Goal: Task Accomplishment & Management: Complete application form

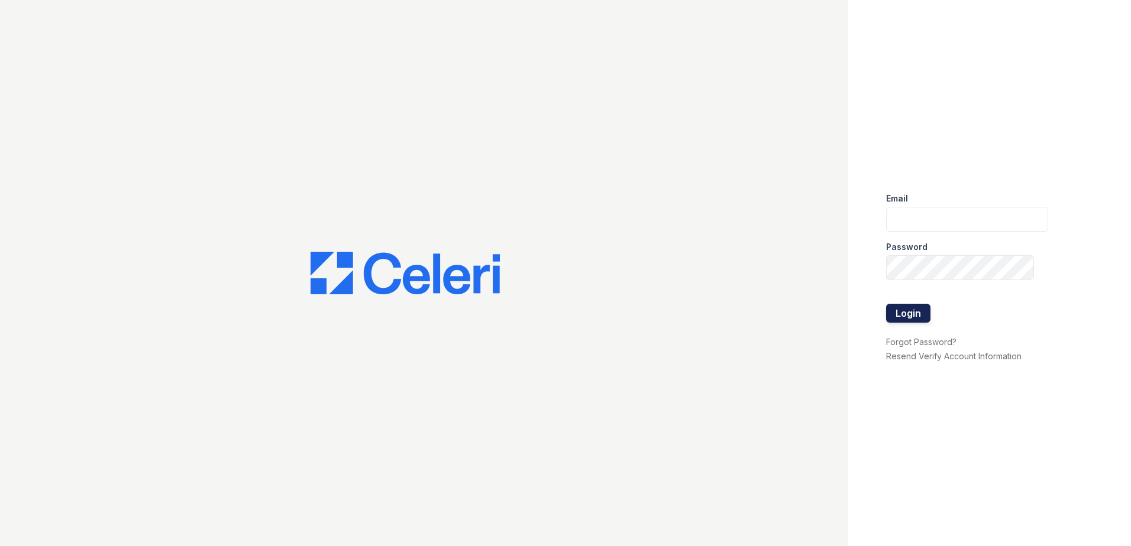
type input "renewkentwood@trinity-pm.com"
click at [921, 312] on button "Login" at bounding box center [908, 313] width 44 height 19
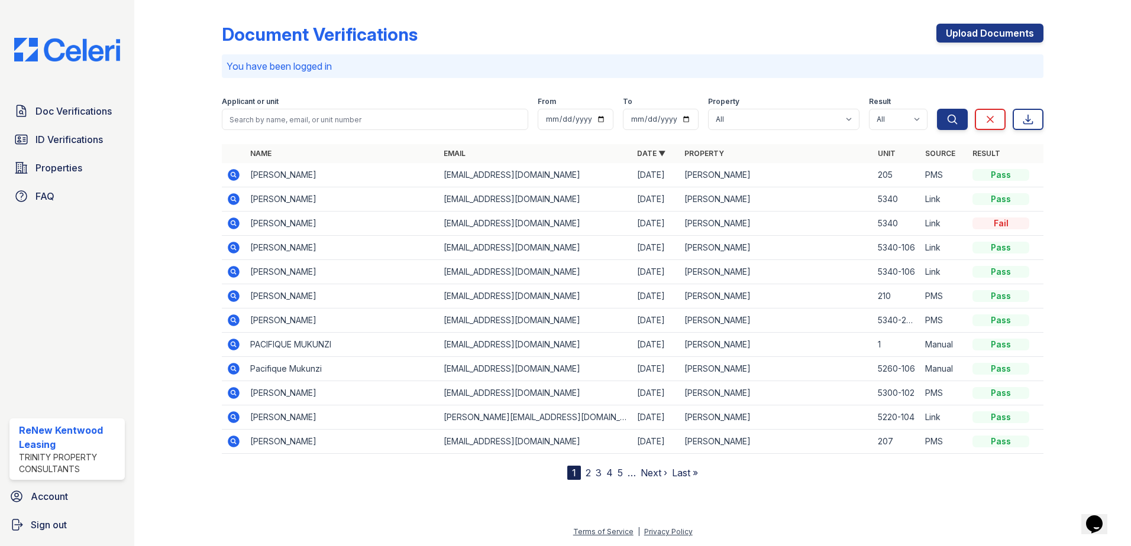
click at [589, 474] on link "2" at bounding box center [587, 473] width 5 height 12
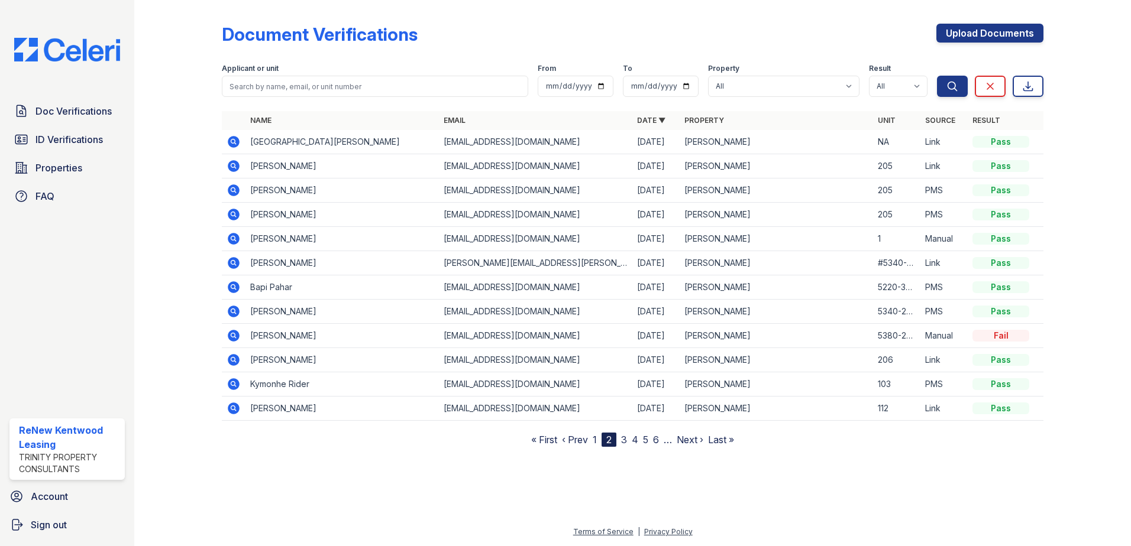
click at [623, 440] on link "3" at bounding box center [624, 440] width 6 height 12
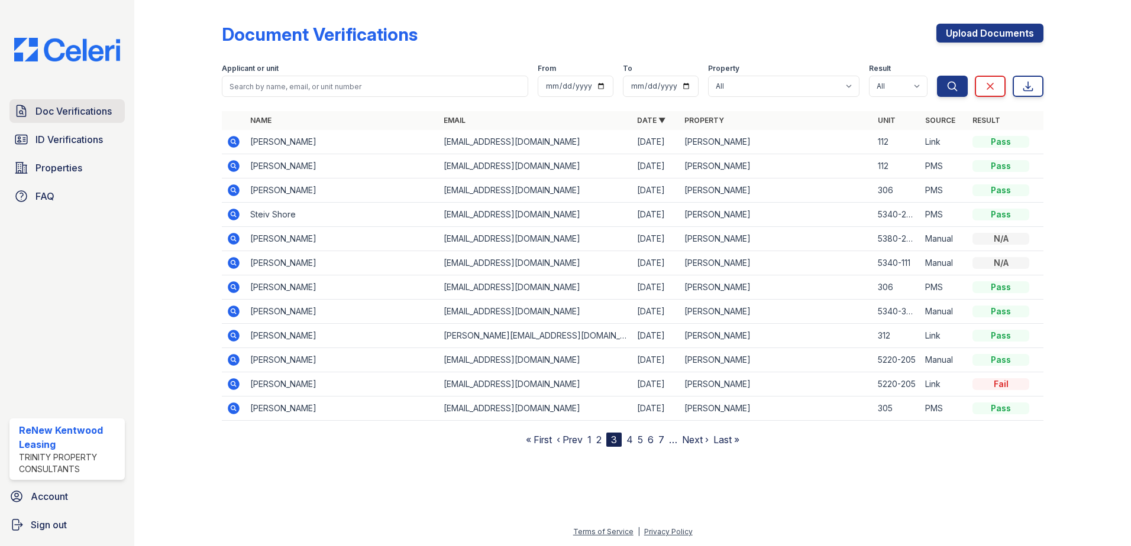
click at [92, 102] on link "Doc Verifications" at bounding box center [66, 111] width 115 height 24
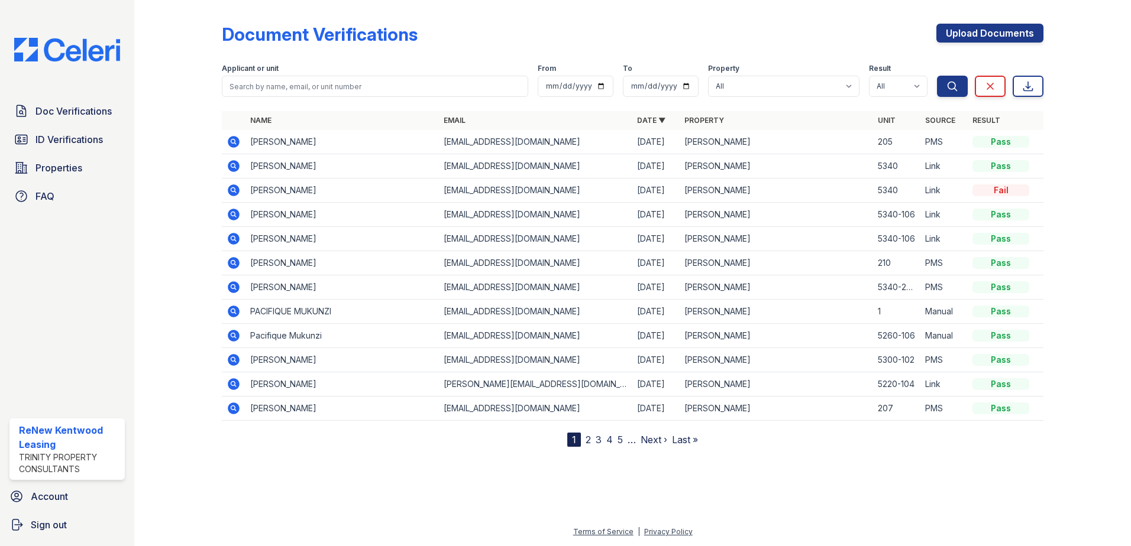
click at [287, 102] on div at bounding box center [632, 104] width 821 height 5
click at [304, 82] on input "search" at bounding box center [375, 86] width 306 height 21
type input "james"
click at [937, 76] on button "Search" at bounding box center [952, 86] width 31 height 21
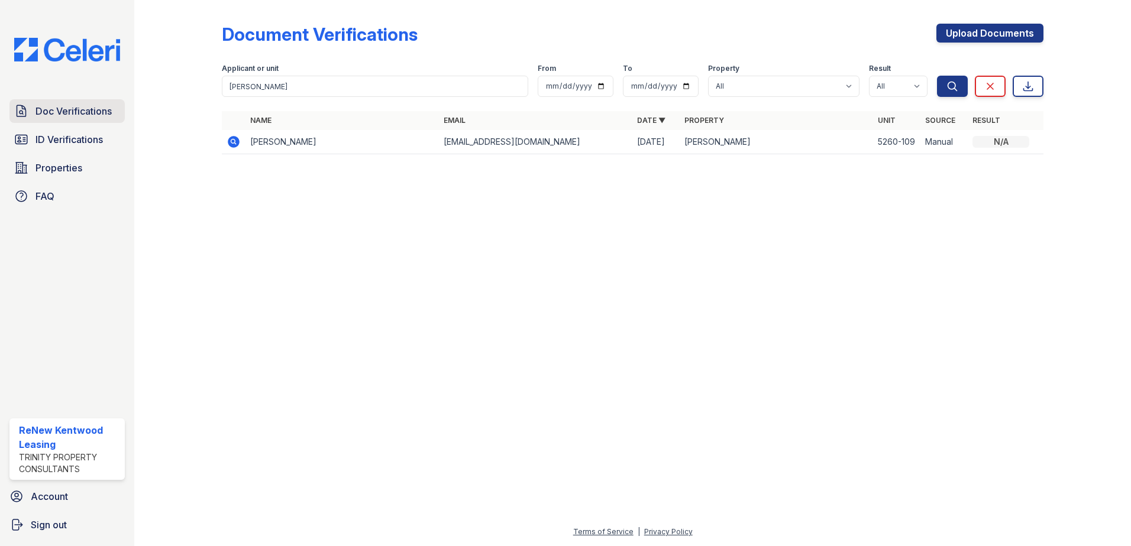
click at [88, 117] on span "Doc Verifications" at bounding box center [73, 111] width 76 height 14
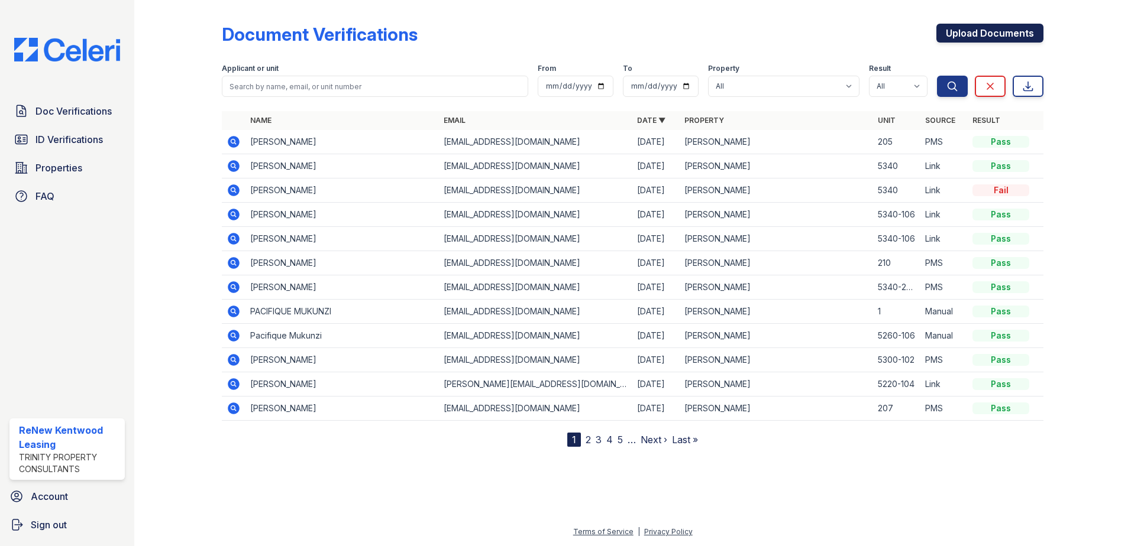
click at [944, 32] on link "Upload Documents" at bounding box center [989, 33] width 107 height 19
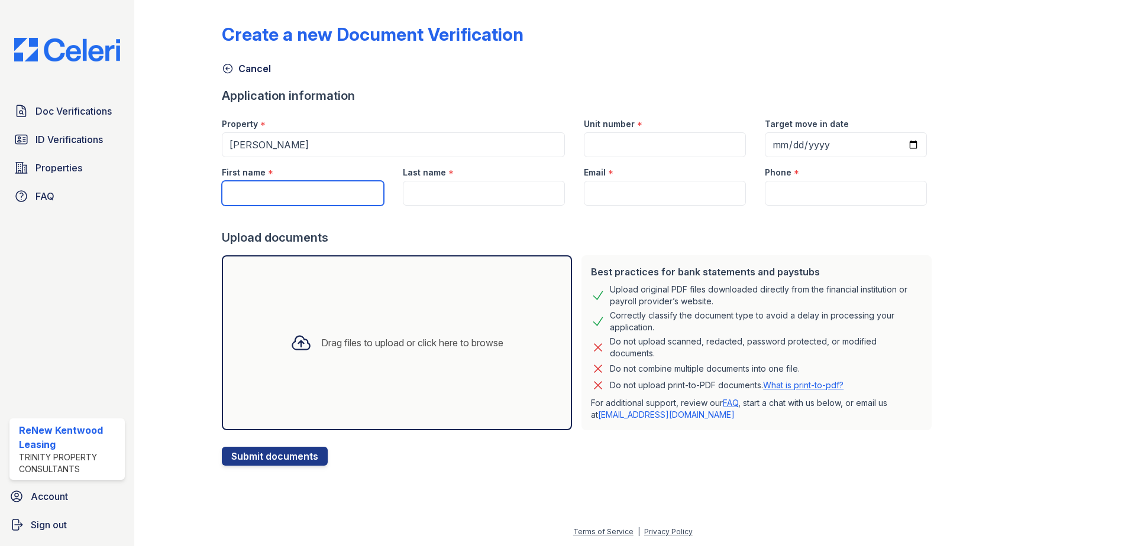
click at [264, 187] on input "First name" at bounding box center [303, 193] width 162 height 25
type input "James"
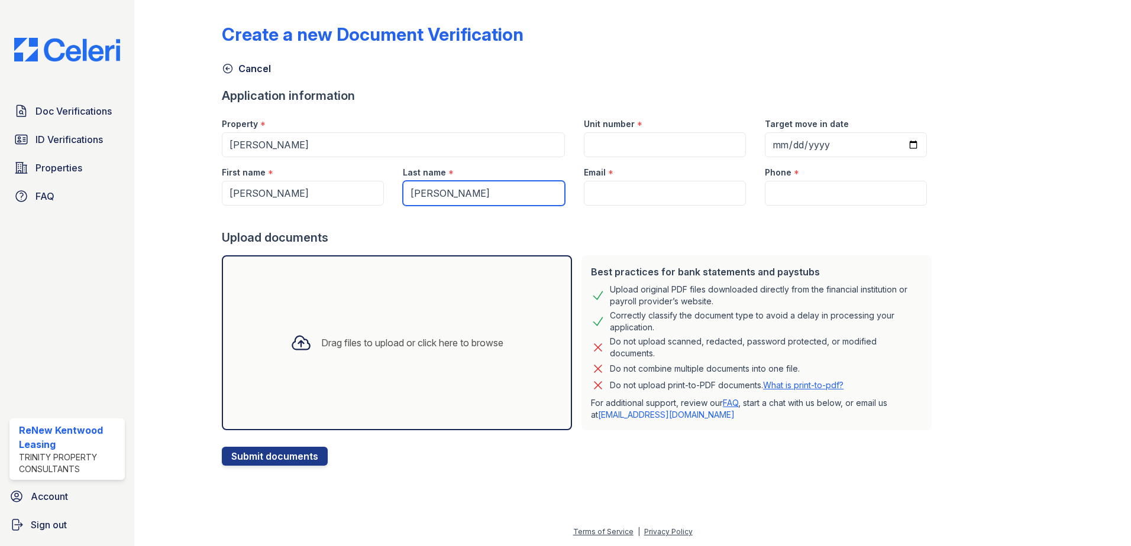
type input "McCarthy"
click at [639, 150] on input "Unit number" at bounding box center [665, 144] width 162 height 25
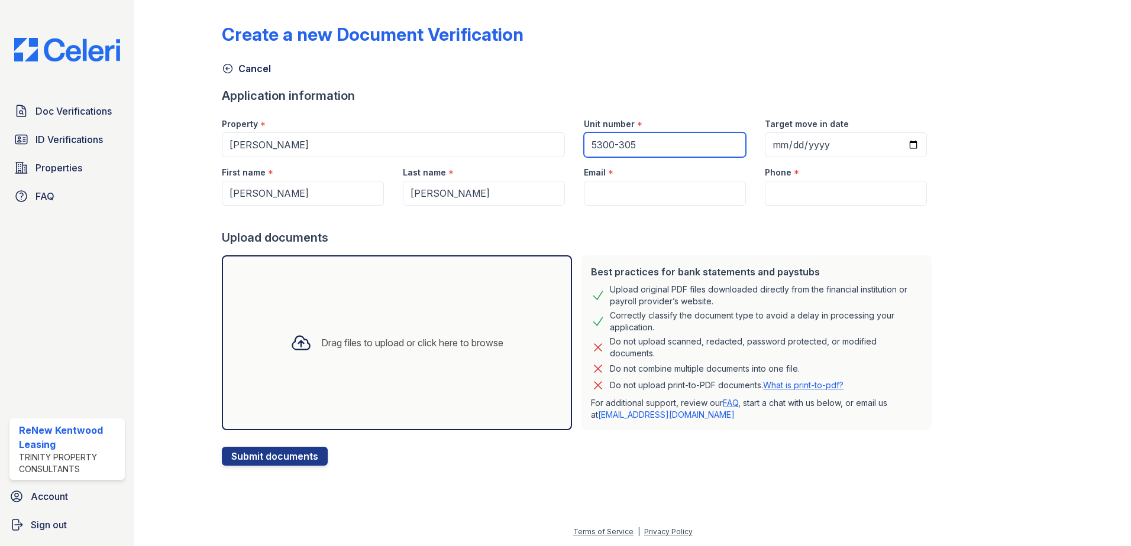
type input "5300-305"
paste input "(616) 246-8338"
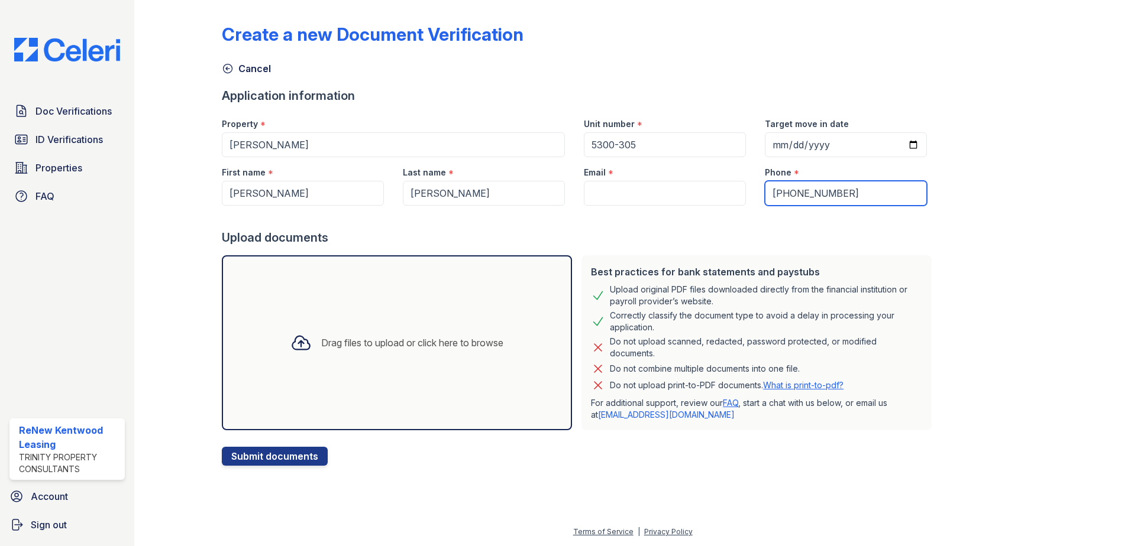
type input "(616) 246-8338"
click at [902, 149] on input "Target move in date" at bounding box center [846, 144] width 162 height 25
type input "2025-10-04"
click at [727, 199] on input "Email" at bounding box center [665, 193] width 162 height 25
drag, startPoint x: 659, startPoint y: 211, endPoint x: 645, endPoint y: 195, distance: 21.4
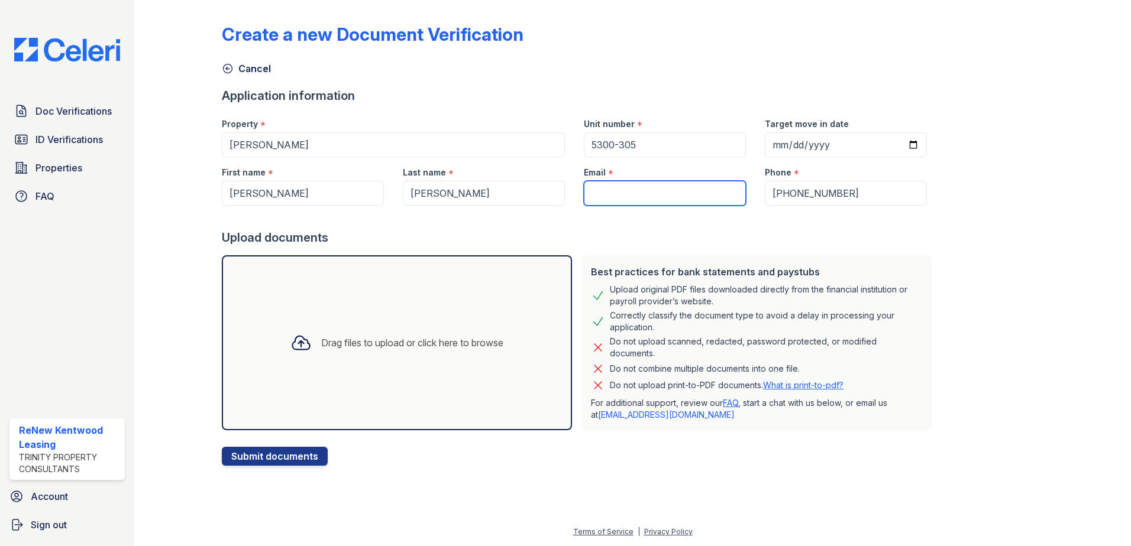
paste input "mccarthyj357@gmail.com"
type input "mccarthyj357@gmail.com"
click at [445, 344] on div "Drag files to upload or click here to browse" at bounding box center [412, 343] width 182 height 14
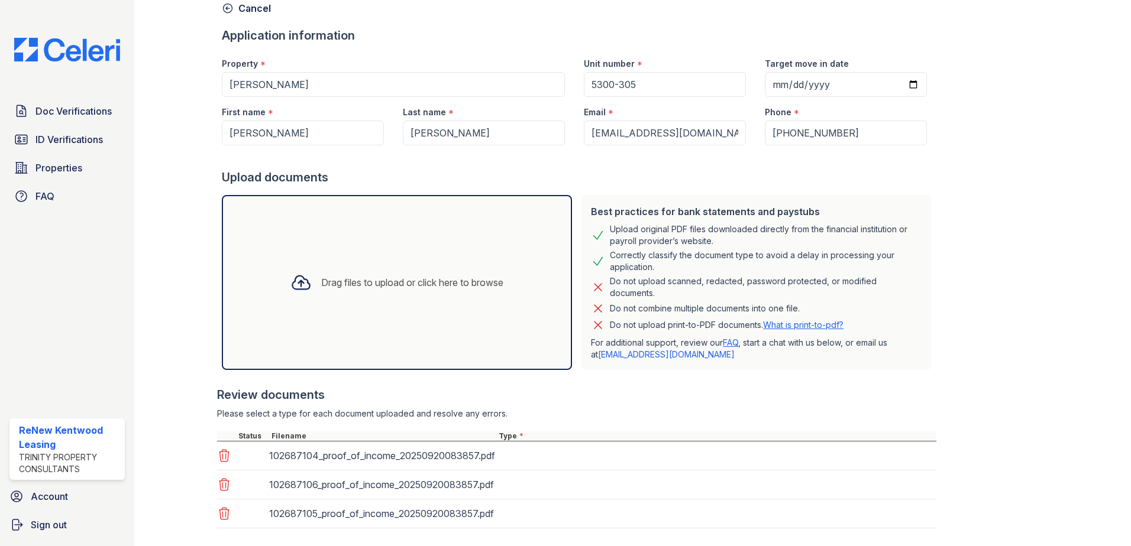
scroll to position [125, 0]
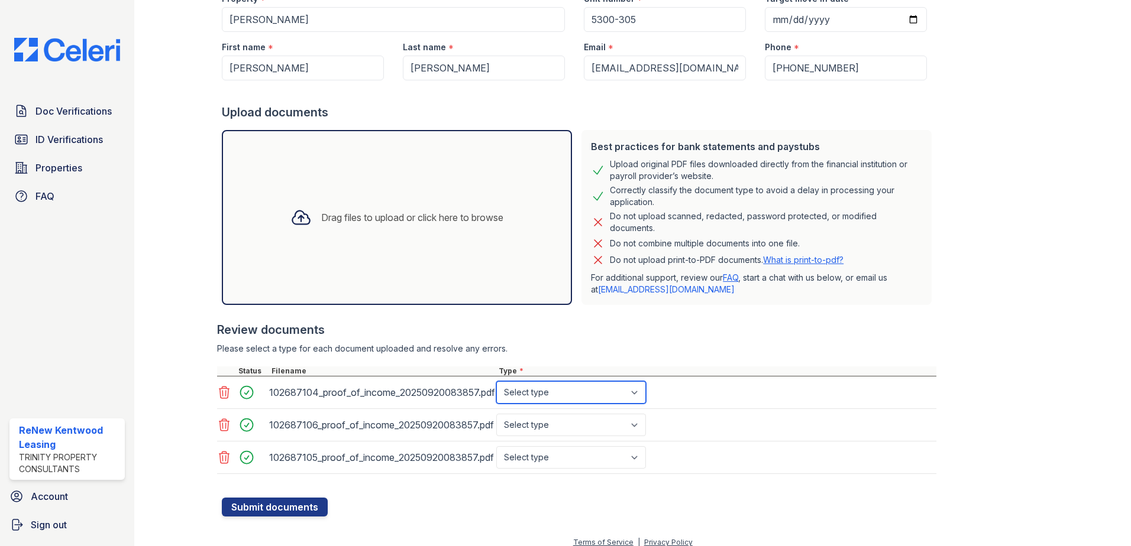
click at [554, 401] on select "Select type Paystub Bank Statement Offer Letter Tax Documents Benefit Award Let…" at bounding box center [571, 392] width 150 height 22
select select "paystub"
click at [496, 381] on select "Select type Paystub Bank Statement Offer Letter Tax Documents Benefit Award Let…" at bounding box center [571, 392] width 150 height 22
click at [549, 427] on select "Select type Paystub Bank Statement Offer Letter Tax Documents Benefit Award Let…" at bounding box center [571, 425] width 150 height 22
select select "paystub"
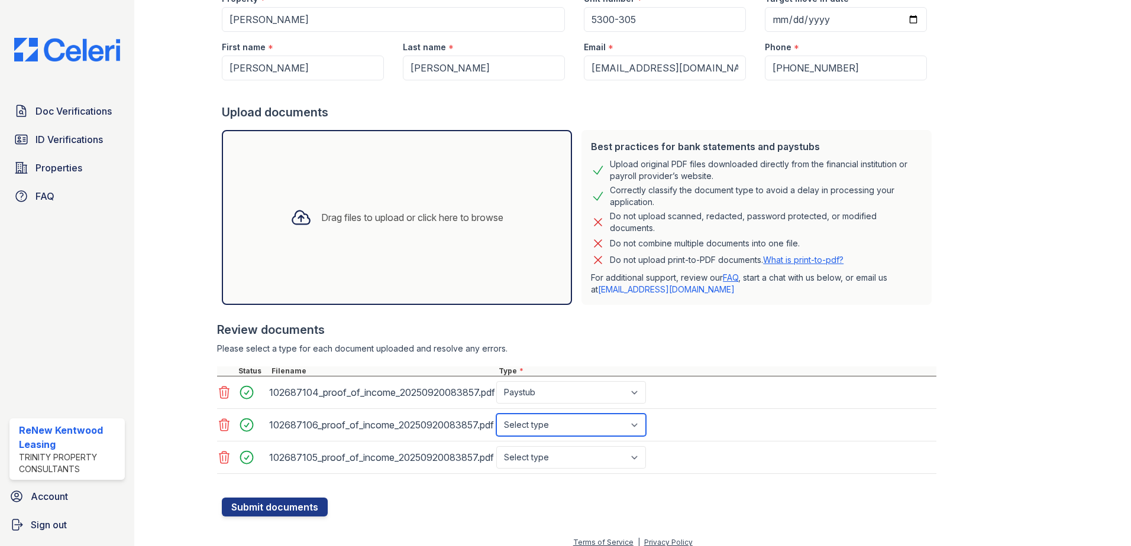
click at [496, 414] on select "Select type Paystub Bank Statement Offer Letter Tax Documents Benefit Award Let…" at bounding box center [571, 425] width 150 height 22
click at [535, 458] on select "Select type Paystub Bank Statement Offer Letter Tax Documents Benefit Award Let…" at bounding box center [571, 457] width 150 height 22
select select "paystub"
click at [496, 446] on select "Select type Paystub Bank Statement Offer Letter Tax Documents Benefit Award Let…" at bounding box center [571, 457] width 150 height 22
click at [287, 510] on button "Submit documents" at bounding box center [275, 507] width 106 height 19
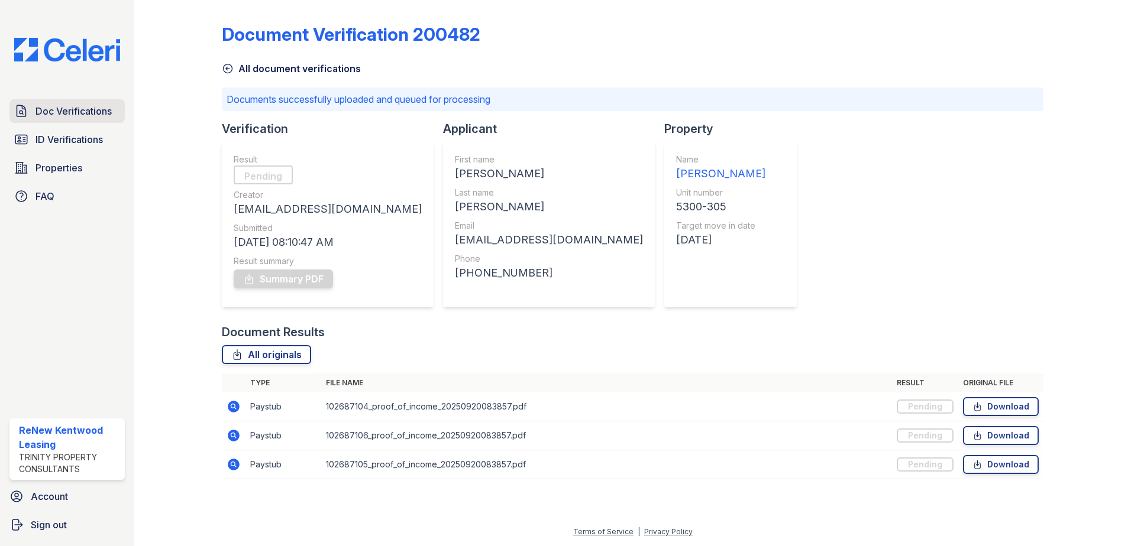
click at [53, 118] on span "Doc Verifications" at bounding box center [73, 111] width 76 height 14
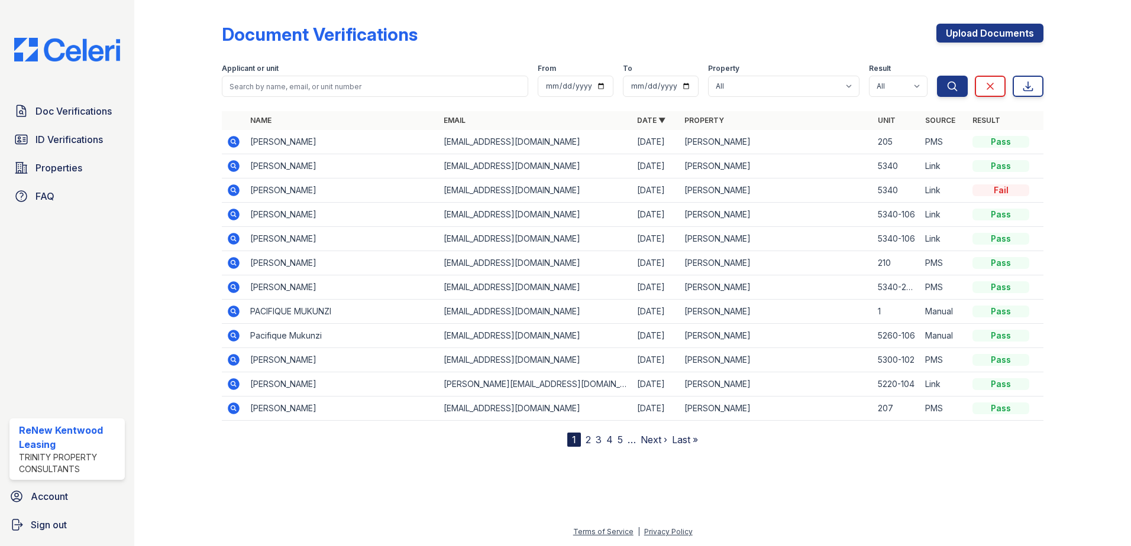
click at [53, 148] on link "ID Verifications" at bounding box center [66, 140] width 115 height 24
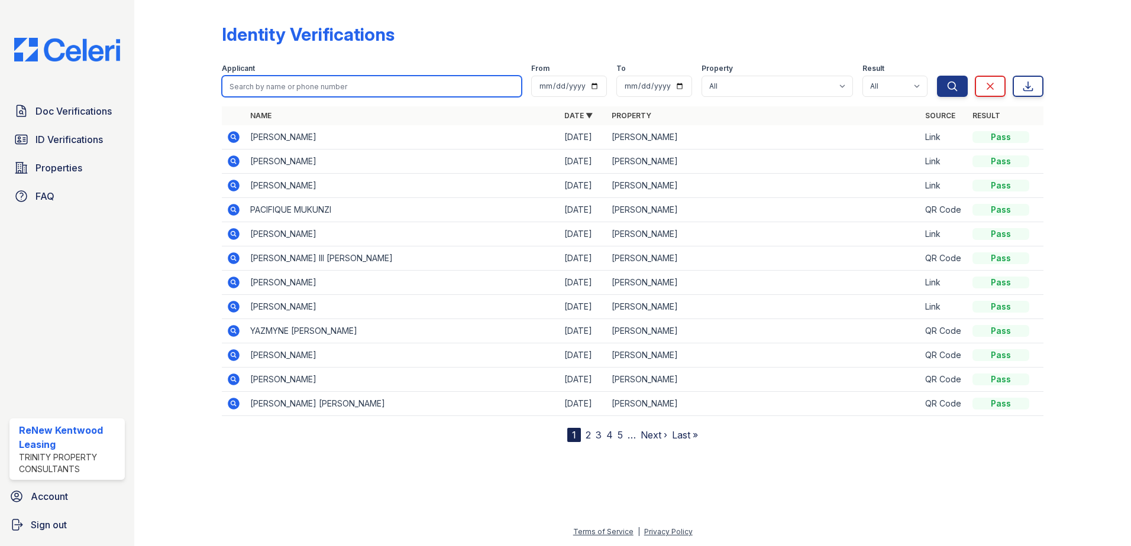
click at [394, 95] on input "search" at bounding box center [372, 86] width 300 height 21
click at [231, 396] on td at bounding box center [234, 404] width 24 height 24
click at [231, 402] on icon at bounding box center [234, 404] width 12 height 12
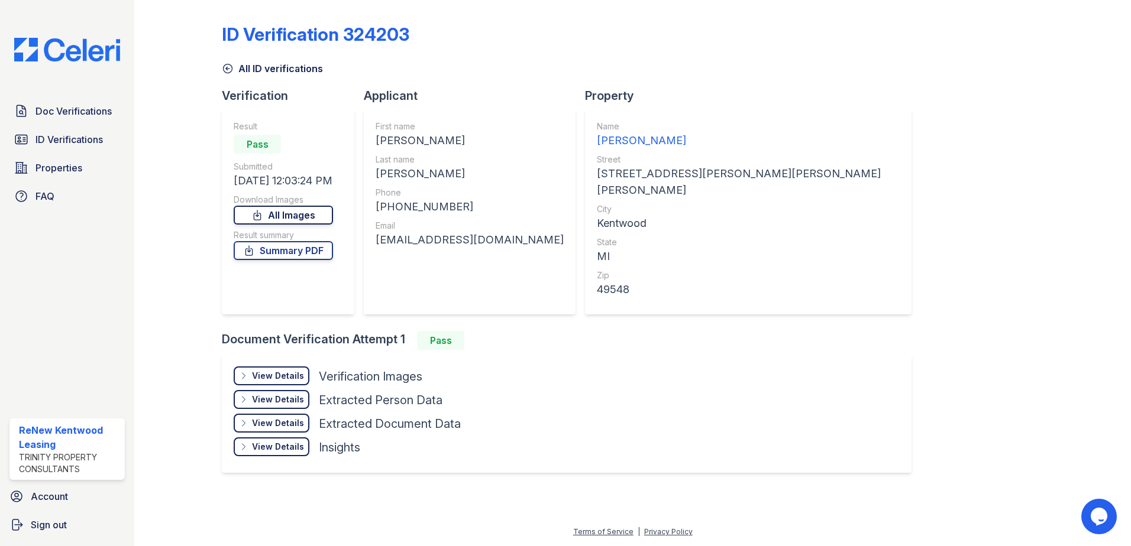
click at [306, 210] on link "All Images" at bounding box center [283, 215] width 99 height 19
click at [288, 255] on link "Summary PDF" at bounding box center [283, 250] width 99 height 19
click at [325, 212] on link "All Images" at bounding box center [283, 215] width 99 height 19
click at [82, 95] on div "Doc Verifications ID Verifications Properties FAQ ReNew Kentwood Leasing Trinit…" at bounding box center [67, 273] width 134 height 546
click at [76, 110] on span "Doc Verifications" at bounding box center [73, 111] width 76 height 14
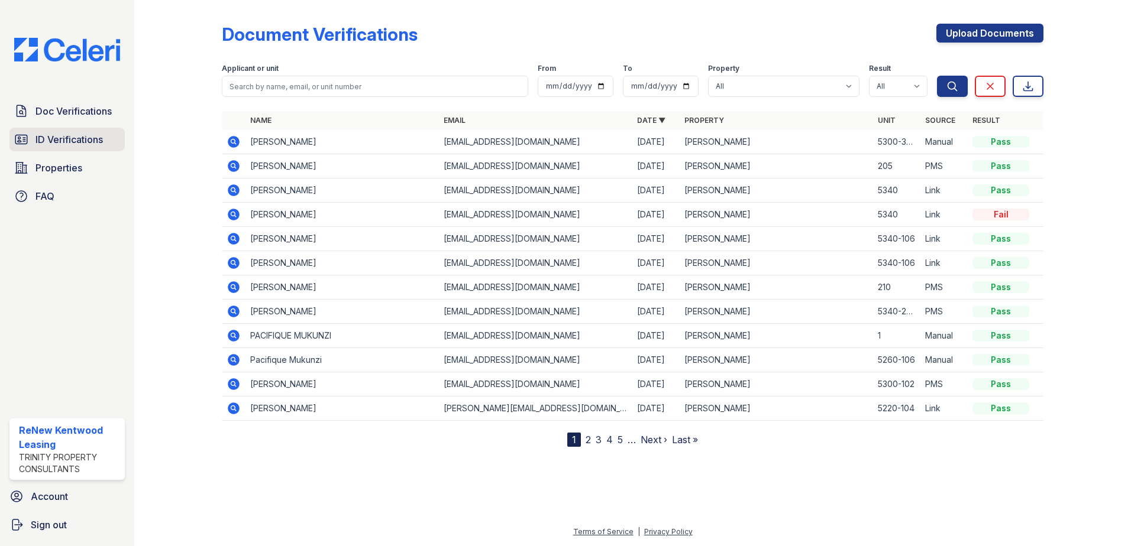
click at [53, 136] on span "ID Verifications" at bounding box center [68, 139] width 67 height 14
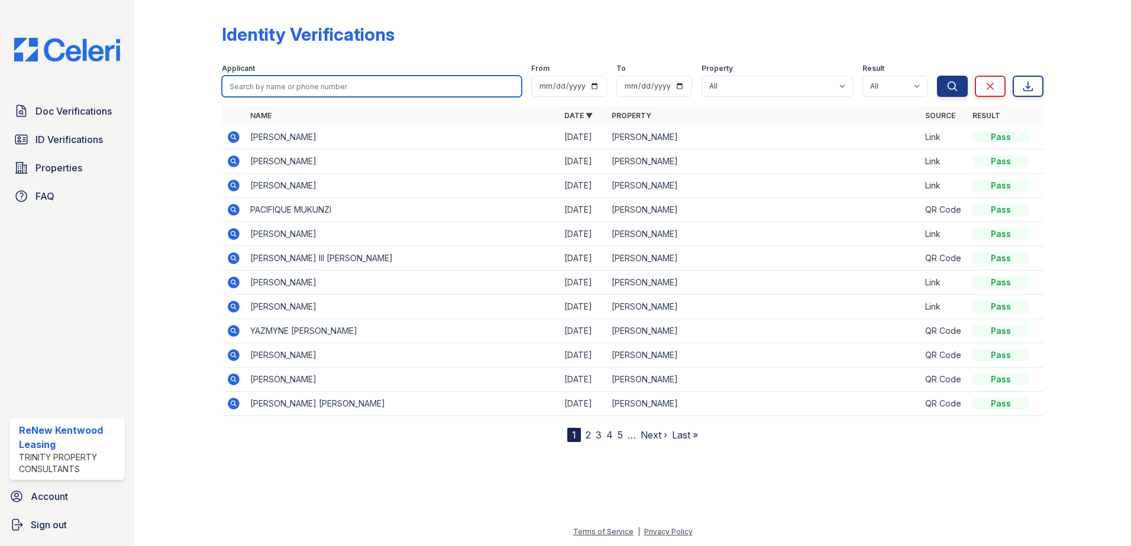
click at [284, 88] on input "search" at bounding box center [372, 86] width 300 height 21
type input "ilanis"
click at [937, 76] on button "Search" at bounding box center [952, 86] width 31 height 21
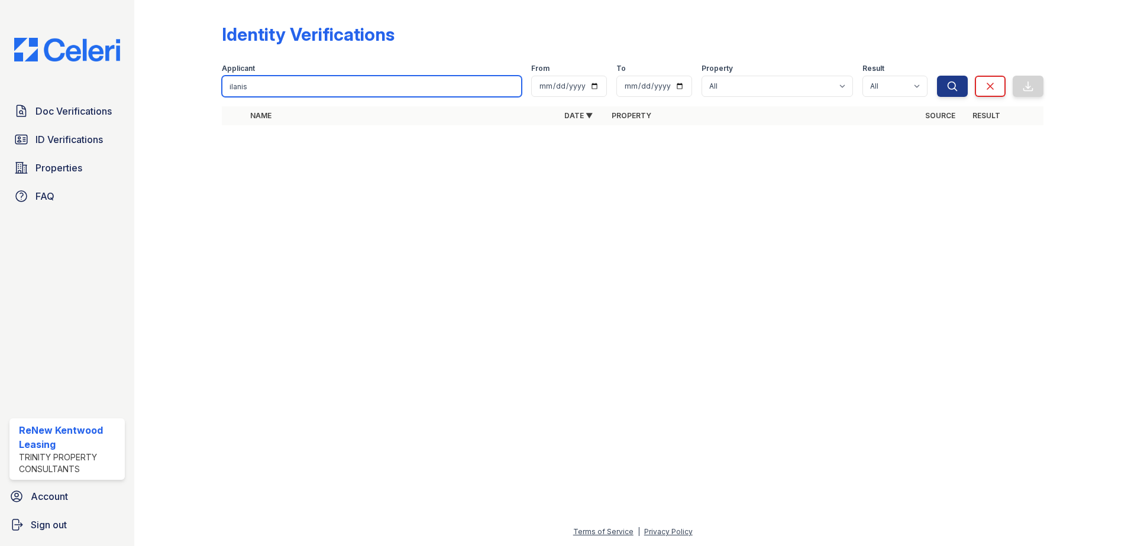
drag, startPoint x: 284, startPoint y: 88, endPoint x: 293, endPoint y: 88, distance: 9.5
click at [293, 88] on input "ilanis" at bounding box center [372, 86] width 300 height 21
click at [291, 90] on input "ilanis" at bounding box center [372, 86] width 300 height 21
type input "i"
type input "illanis"
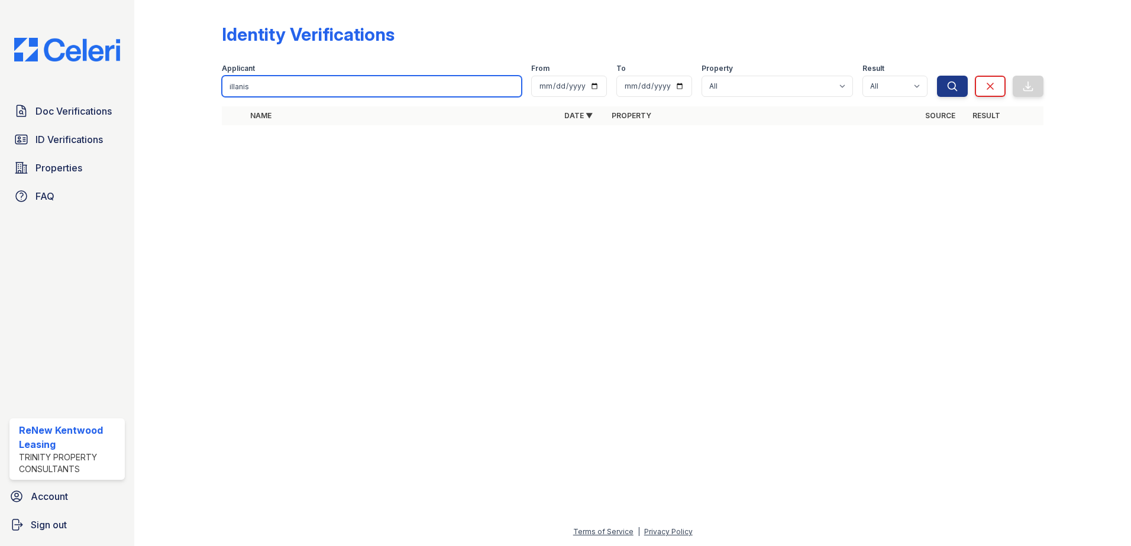
click at [937, 76] on button "Search" at bounding box center [952, 86] width 31 height 21
click at [290, 98] on form "Applicant illanis From To Property All ReNew Kentwood Result All Pass Fail Caut…" at bounding box center [632, 77] width 821 height 47
click at [281, 80] on input "illanis" at bounding box center [372, 86] width 300 height 21
paste input "Ilianis"
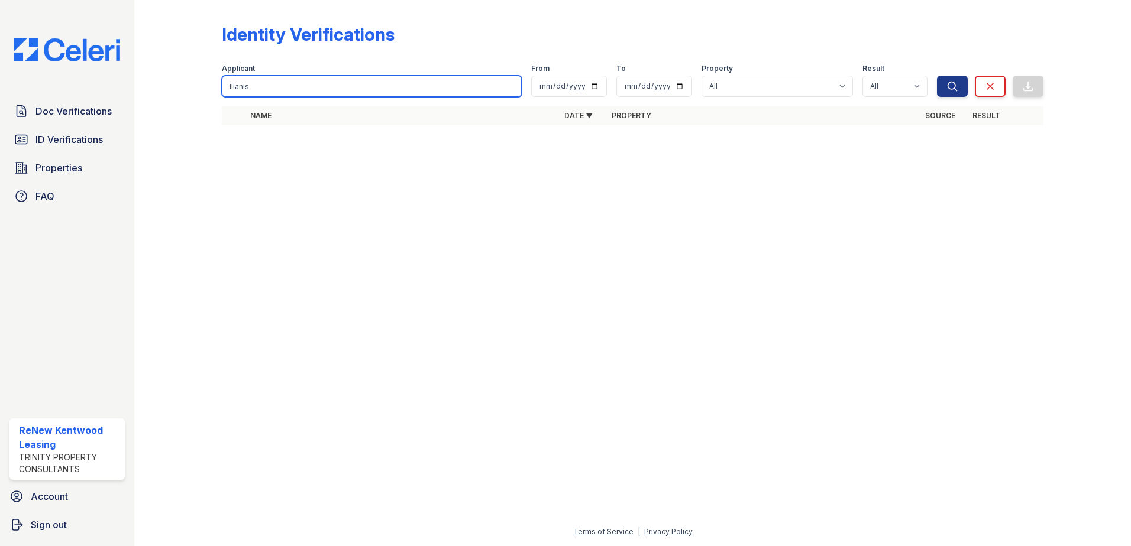
type input "Ilianis"
click at [937, 76] on button "Search" at bounding box center [952, 86] width 31 height 21
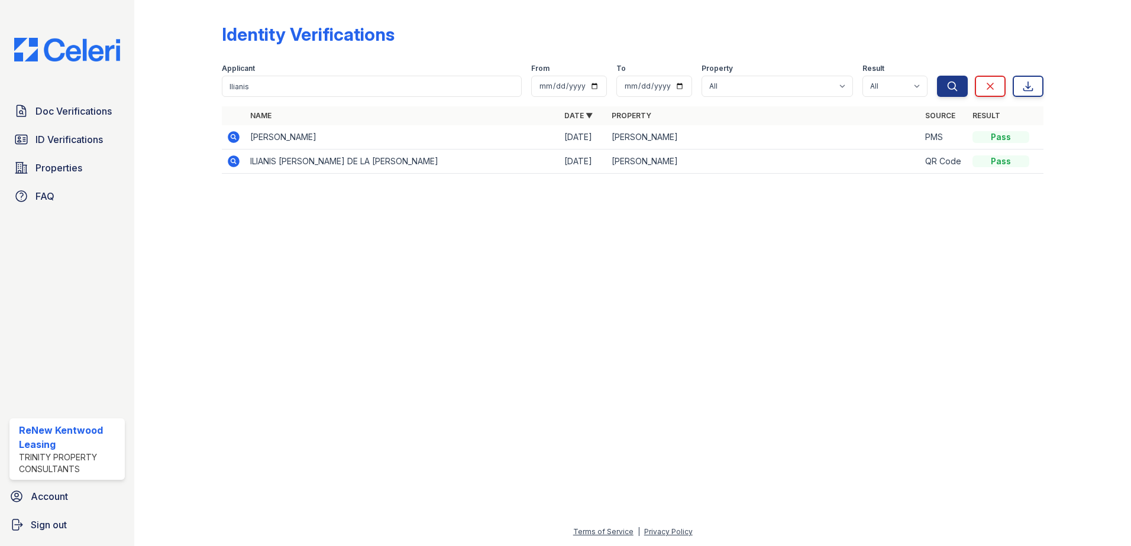
click at [232, 137] on icon at bounding box center [232, 136] width 3 height 3
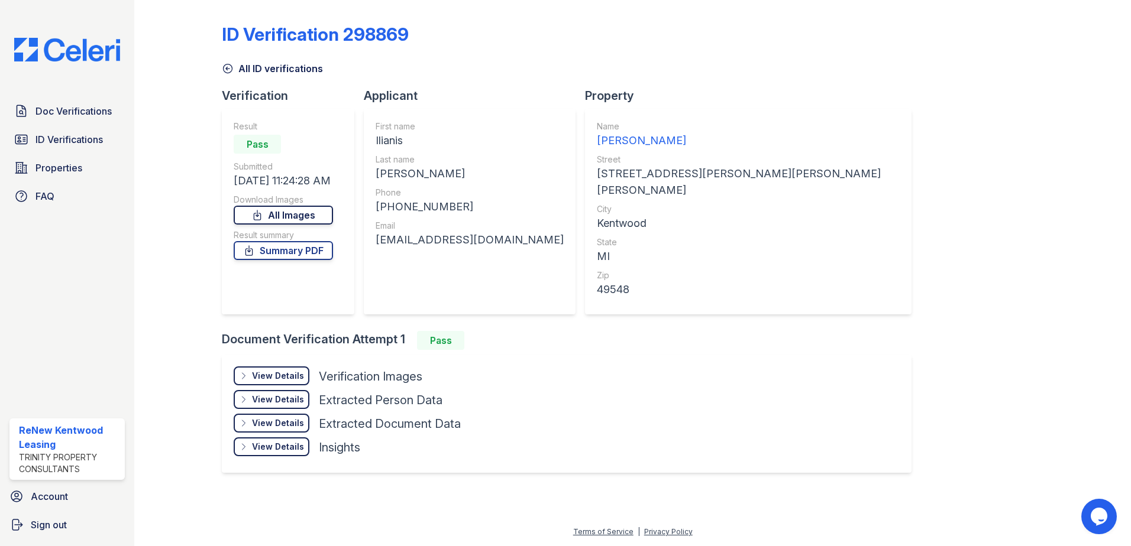
click at [283, 208] on link "All Images" at bounding box center [283, 215] width 99 height 19
click at [290, 249] on link "Summary PDF" at bounding box center [283, 250] width 99 height 19
click at [76, 117] on span "Doc Verifications" at bounding box center [73, 111] width 76 height 14
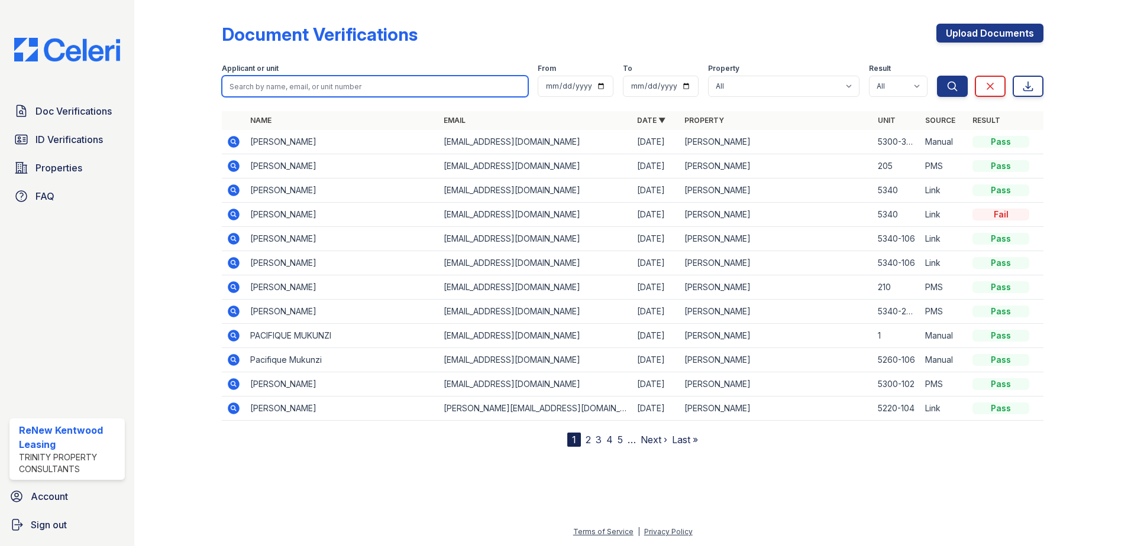
click at [306, 93] on input "search" at bounding box center [375, 86] width 306 height 21
paste input "Ilianis"
type input "Ilianis"
click at [937, 76] on button "Search" at bounding box center [952, 86] width 31 height 21
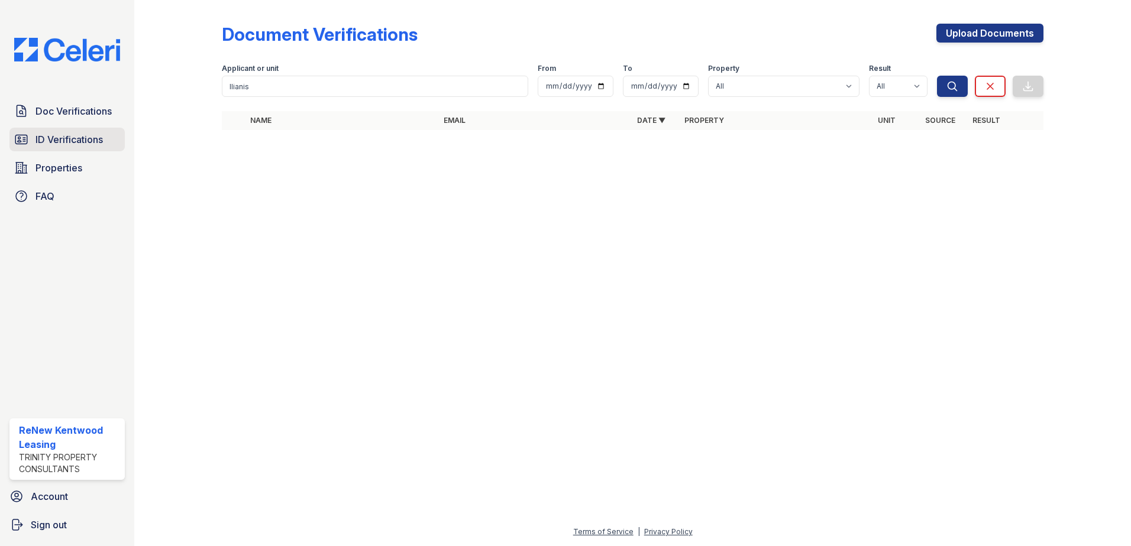
click at [72, 130] on link "ID Verifications" at bounding box center [66, 140] width 115 height 24
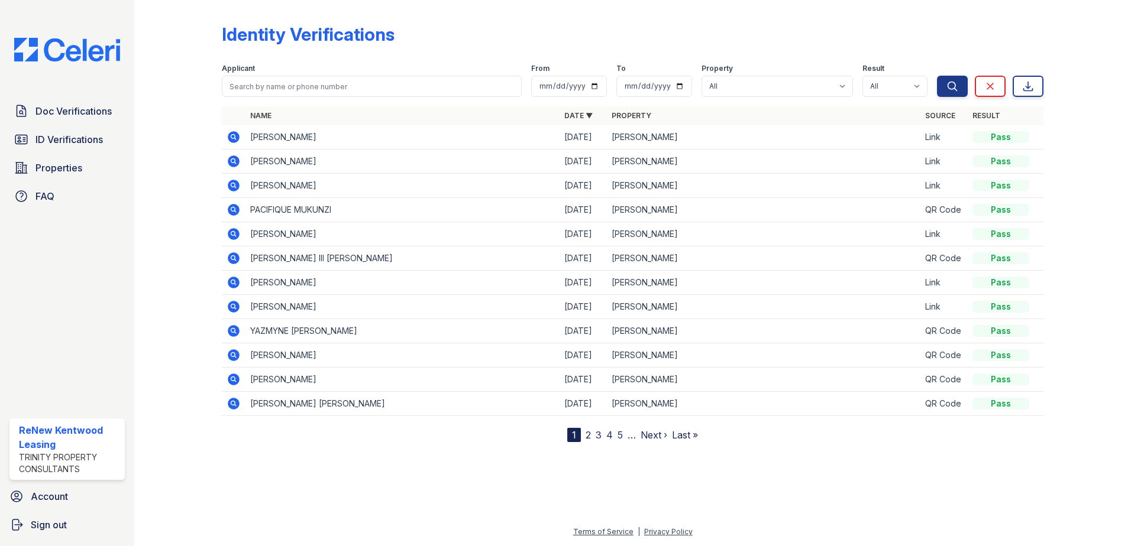
click at [588, 436] on link "2" at bounding box center [587, 435] width 5 height 12
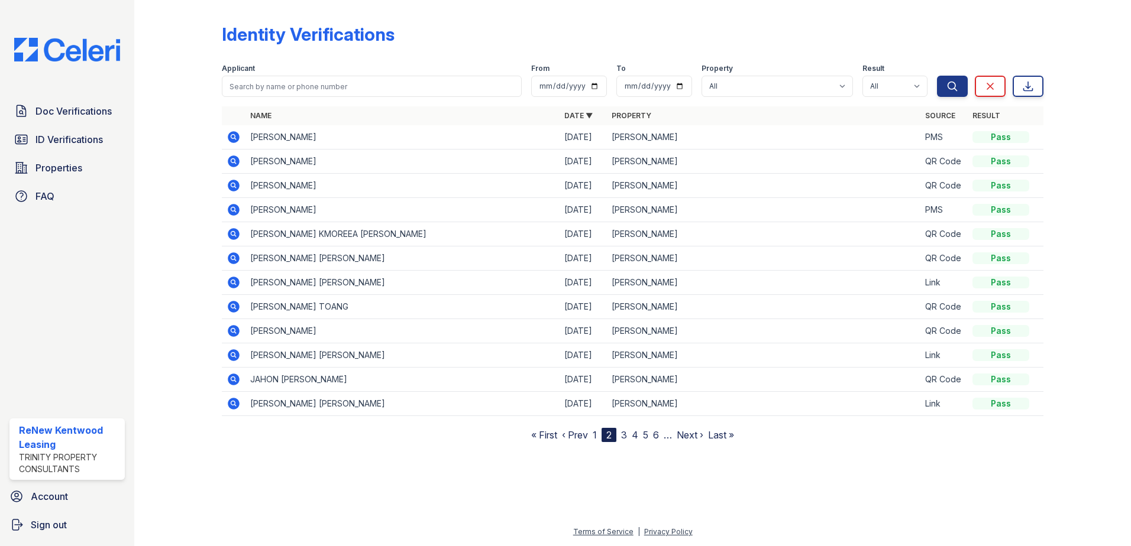
click at [619, 439] on nav "« First ‹ Prev 1 2 3 4 5 6 … Next › Last »" at bounding box center [632, 435] width 203 height 14
click at [622, 438] on link "3" at bounding box center [624, 435] width 6 height 12
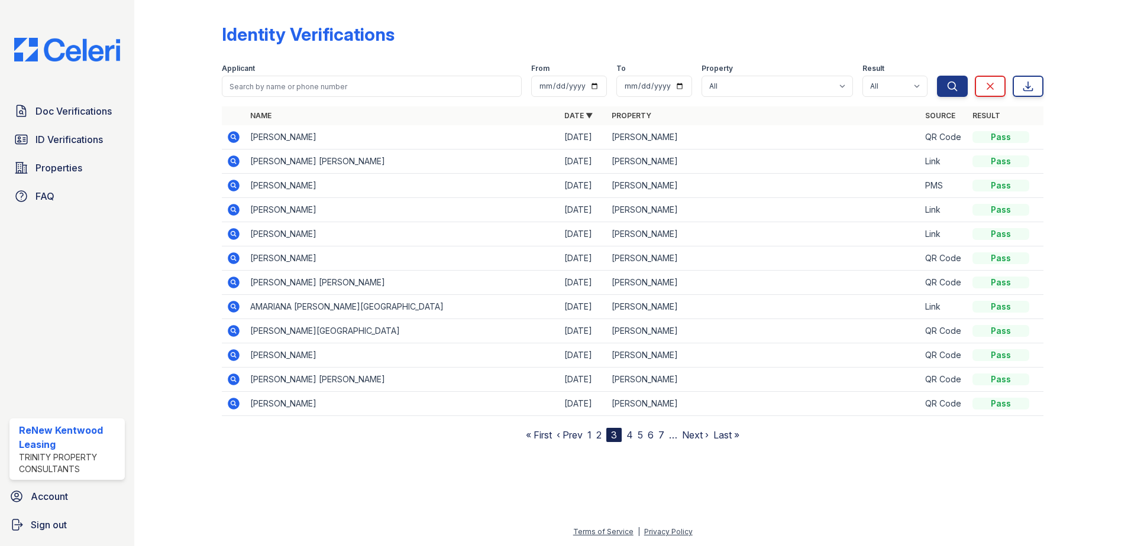
click at [629, 433] on link "4" at bounding box center [629, 435] width 7 height 12
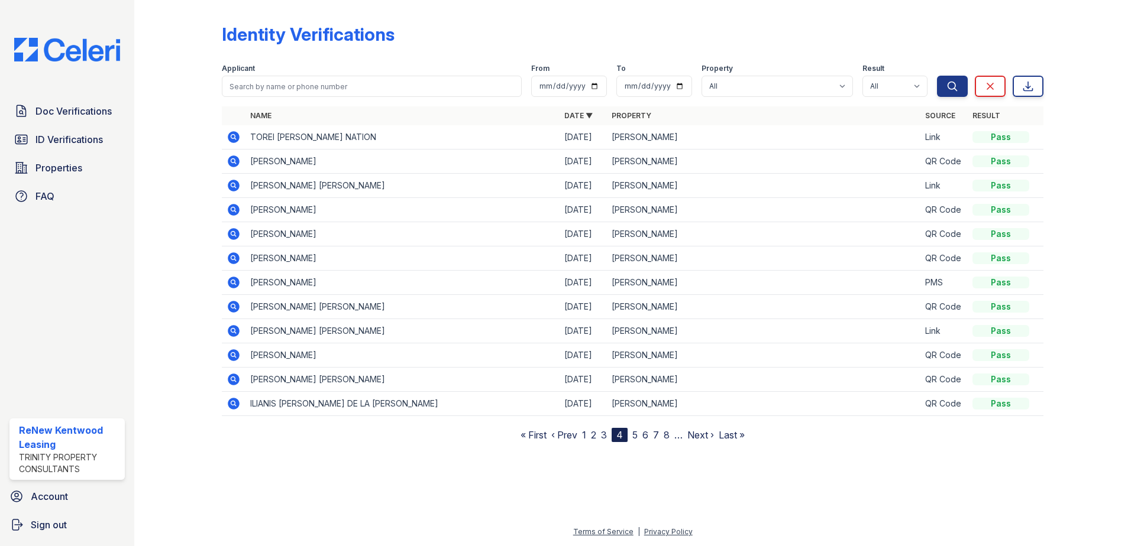
click at [241, 284] on td at bounding box center [234, 283] width 24 height 24
click at [237, 282] on icon at bounding box center [234, 283] width 12 height 12
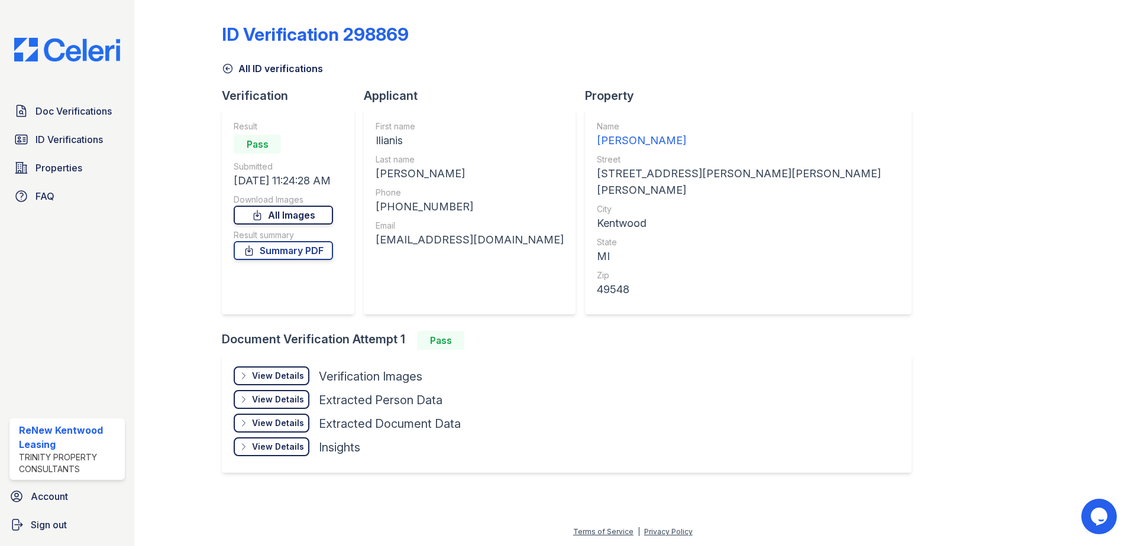
click at [297, 220] on link "All Images" at bounding box center [283, 215] width 99 height 19
click at [286, 252] on link "Summary PDF" at bounding box center [283, 250] width 99 height 19
click at [254, 210] on link "All Images" at bounding box center [283, 215] width 99 height 19
